Goal: Find contact information: Find contact information

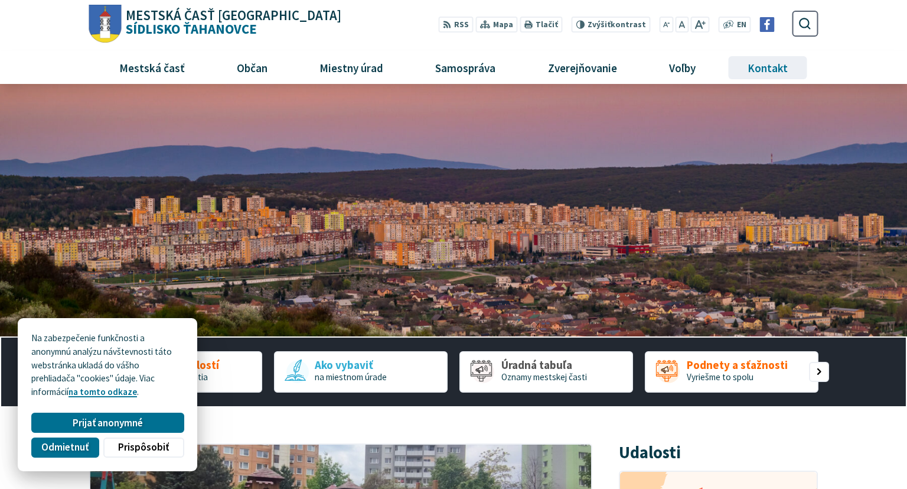
click at [760, 71] on span "Kontakt" at bounding box center [767, 67] width 49 height 32
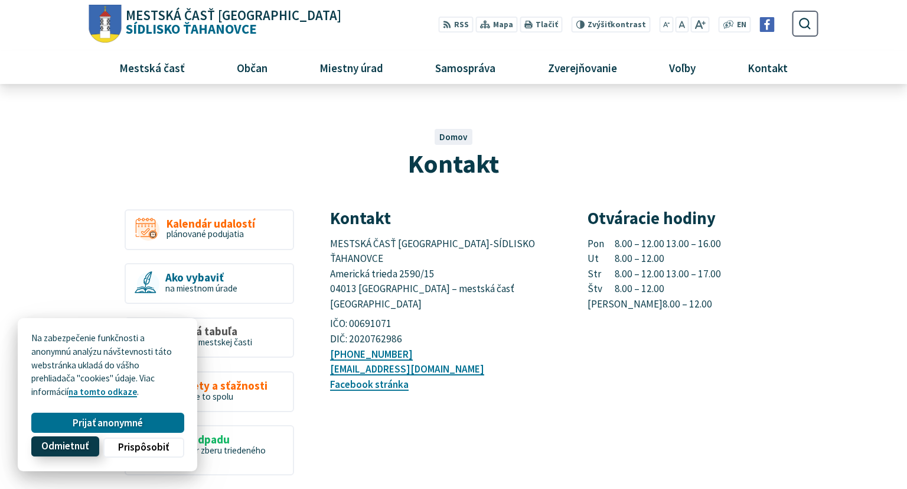
click at [72, 449] on span "Odmietnuť" at bounding box center [64, 446] width 47 height 12
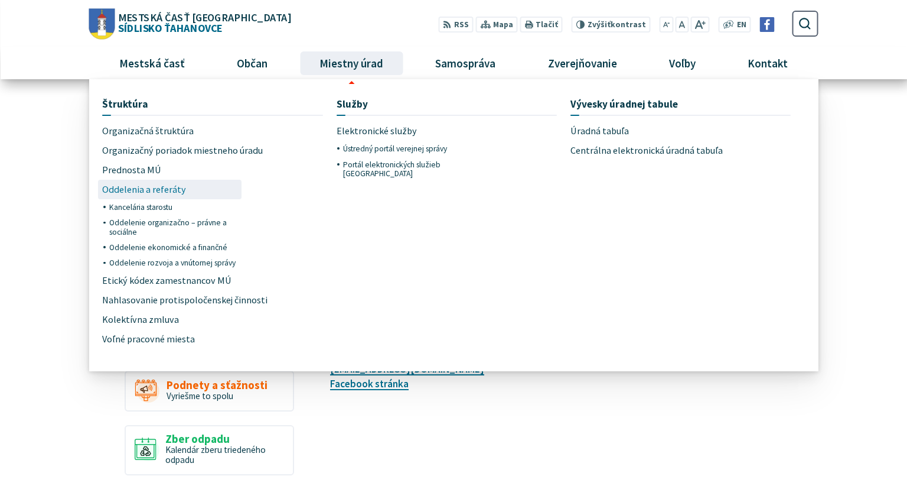
click at [155, 194] on span "Oddelenia a referáty" at bounding box center [144, 189] width 84 height 19
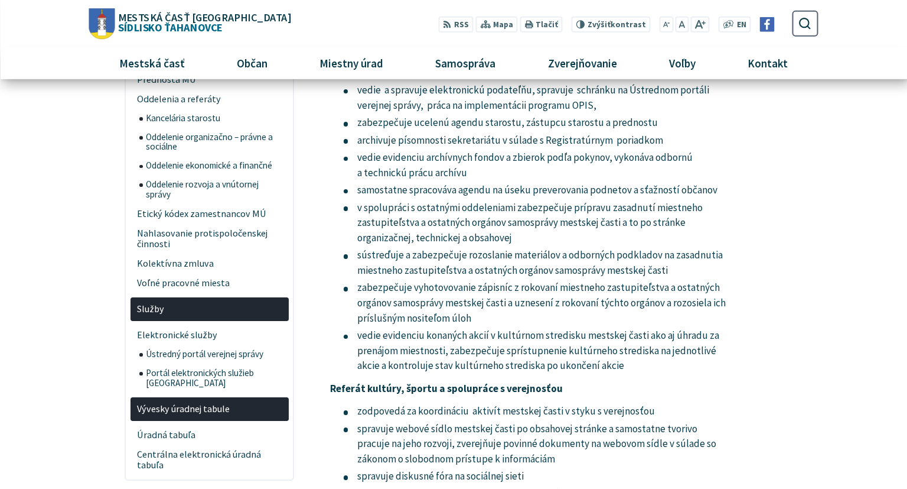
scroll to position [125, 0]
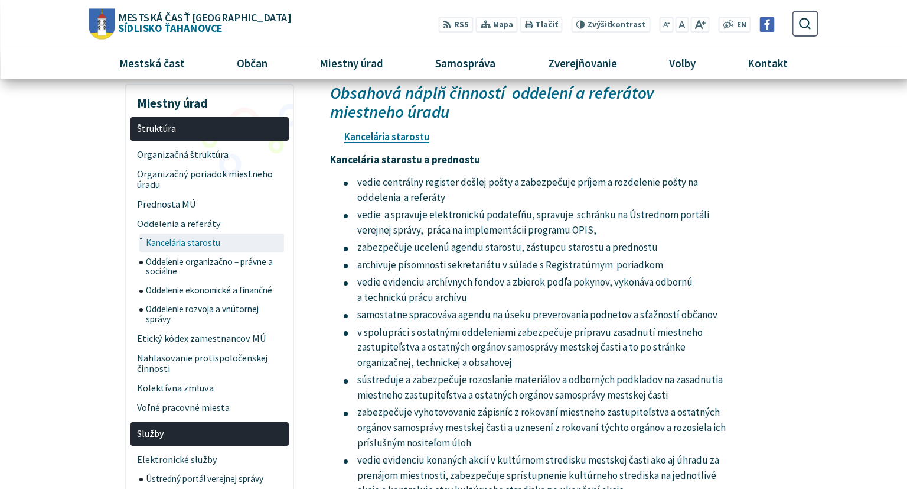
click at [188, 246] on span "Kancelária starostu" at bounding box center [214, 242] width 136 height 19
